Goal: Task Accomplishment & Management: Manage account settings

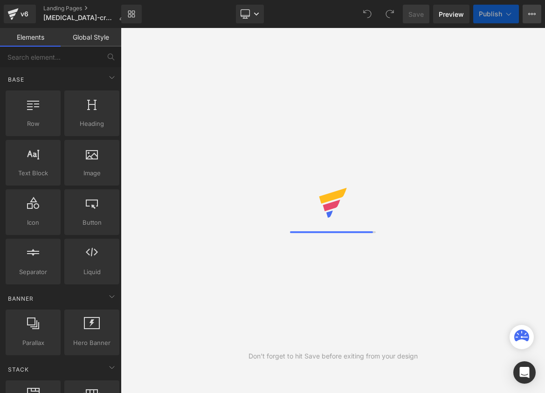
click at [529, 15] on icon at bounding box center [531, 13] width 7 height 7
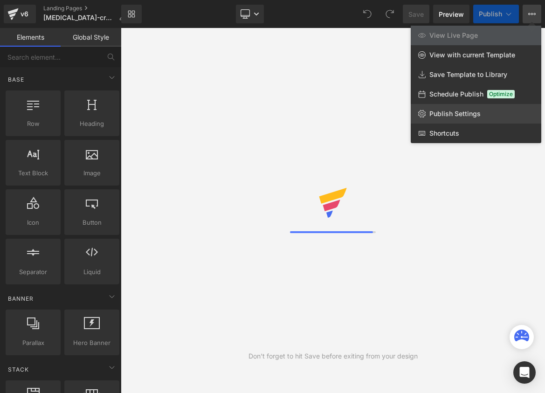
click at [455, 116] on span "Publish Settings" at bounding box center [454, 114] width 51 height 8
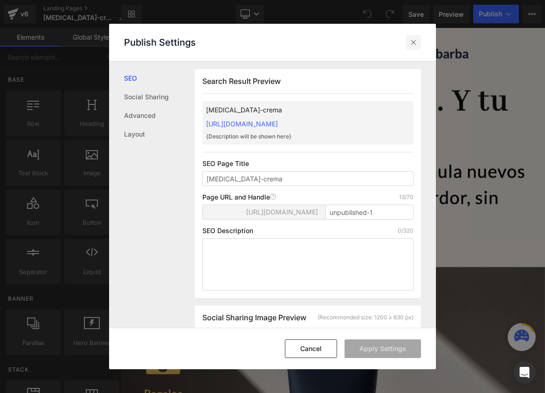
click at [410, 41] on icon at bounding box center [413, 42] width 9 height 9
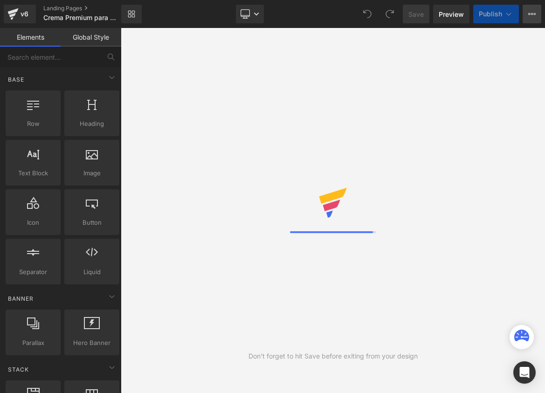
click at [535, 21] on button "View Live Page View with current Template Save Template to Library Schedule Pub…" at bounding box center [531, 14] width 19 height 19
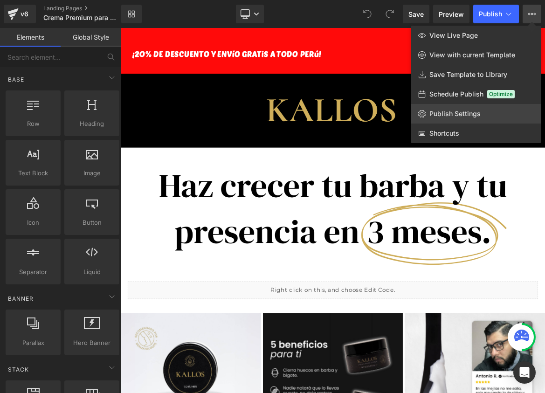
click at [453, 114] on span "Publish Settings" at bounding box center [454, 114] width 51 height 8
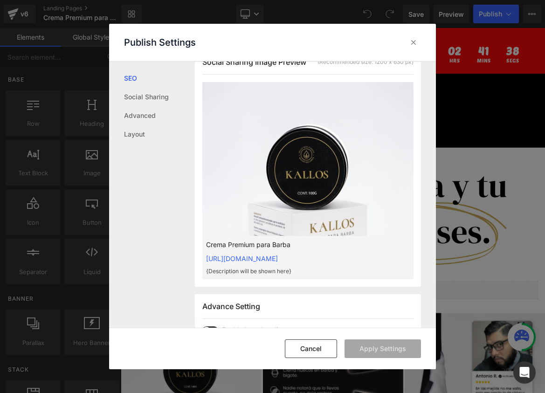
scroll to position [256, 0]
